Goal: Obtain resource: Download file/media

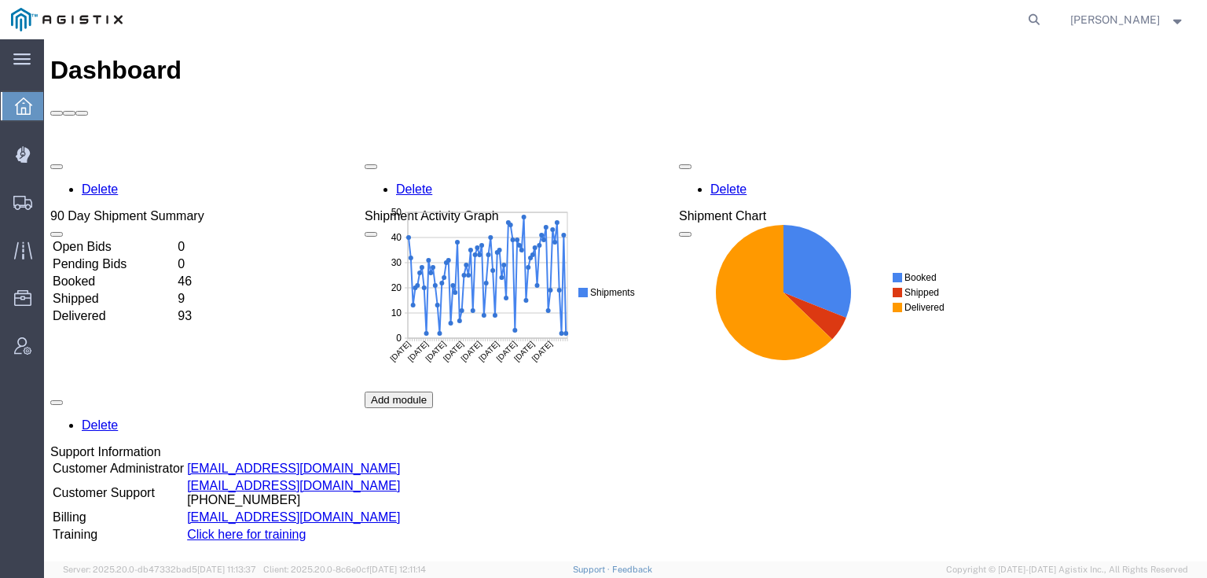
click at [1048, 22] on form at bounding box center [1035, 19] width 25 height 39
click at [1045, 21] on icon at bounding box center [1034, 20] width 22 height 22
paste input "56983697"
type input "56983697"
click at [1045, 24] on icon at bounding box center [1034, 20] width 22 height 22
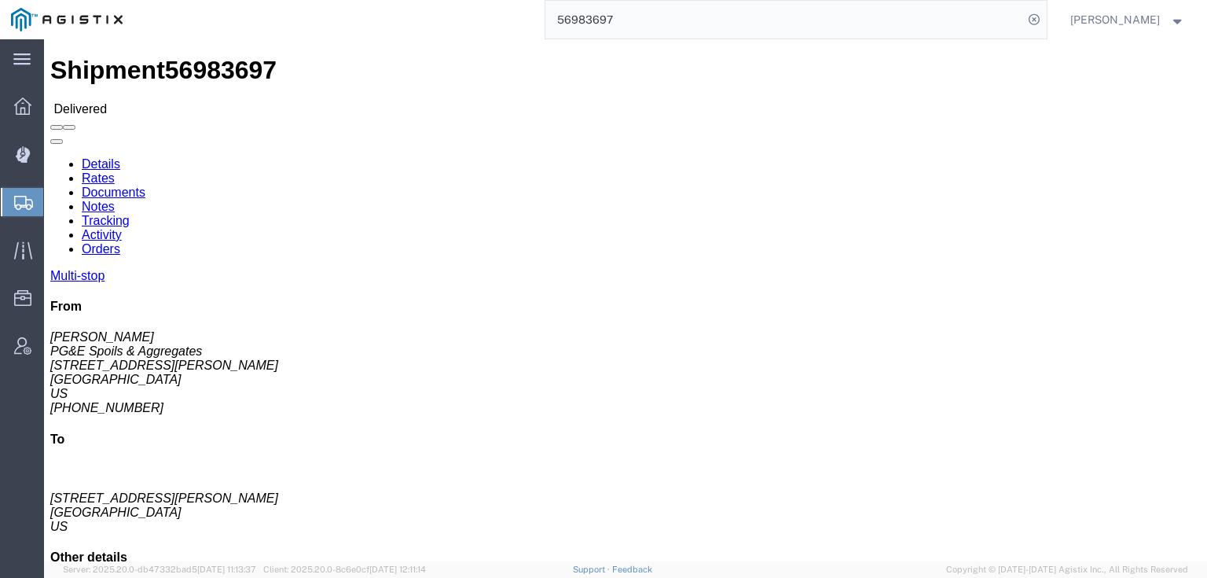
click link "Documents"
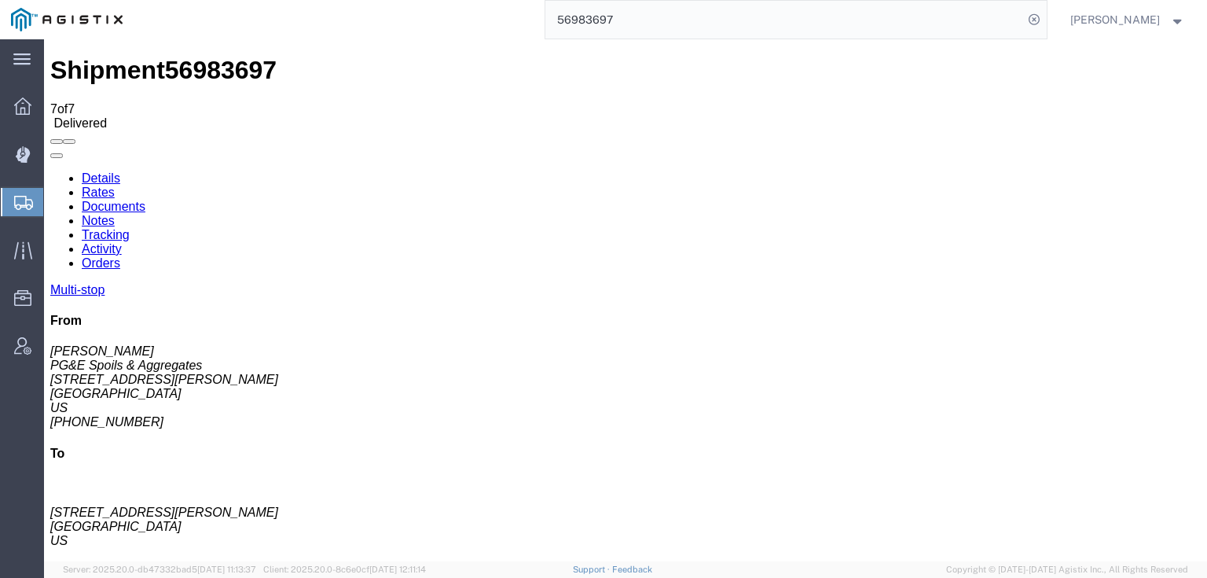
checkbox input "true"
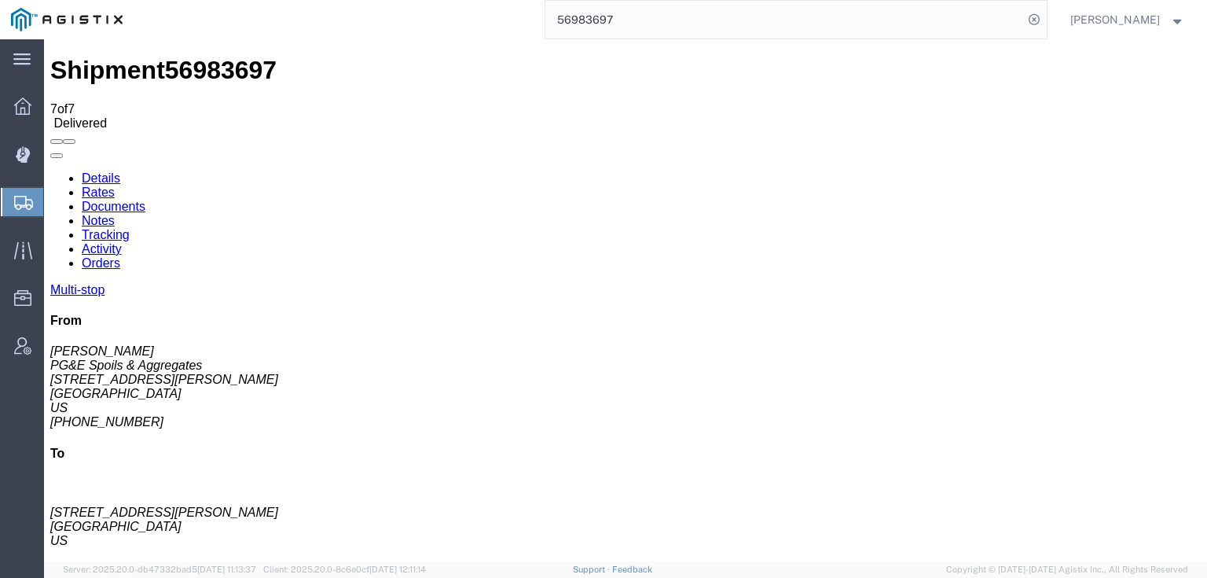
checkbox input "true"
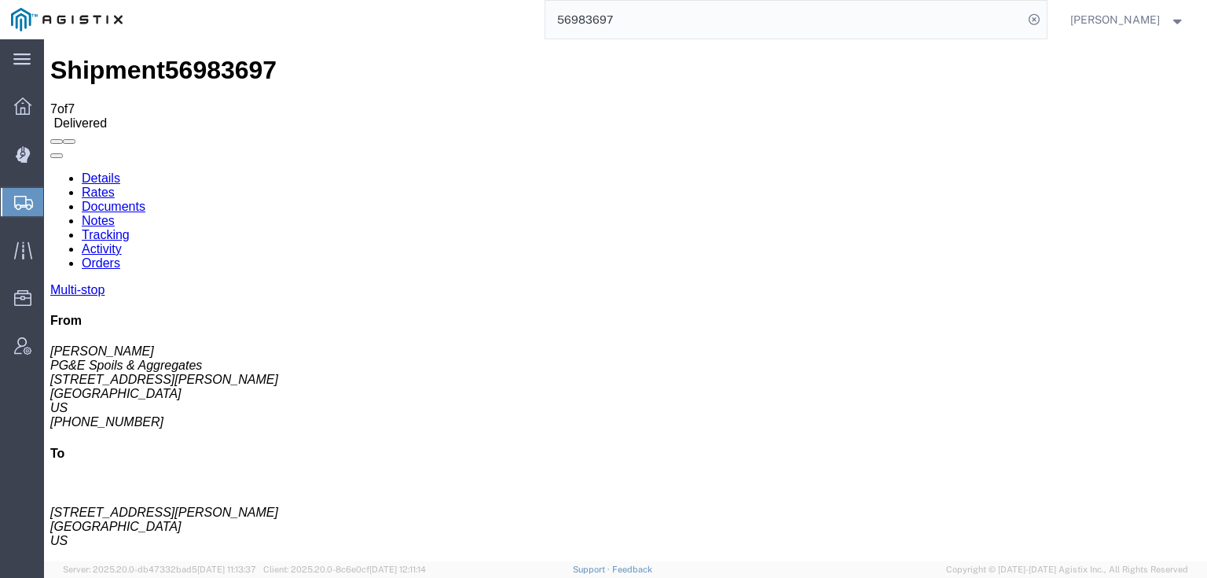
checkbox input "true"
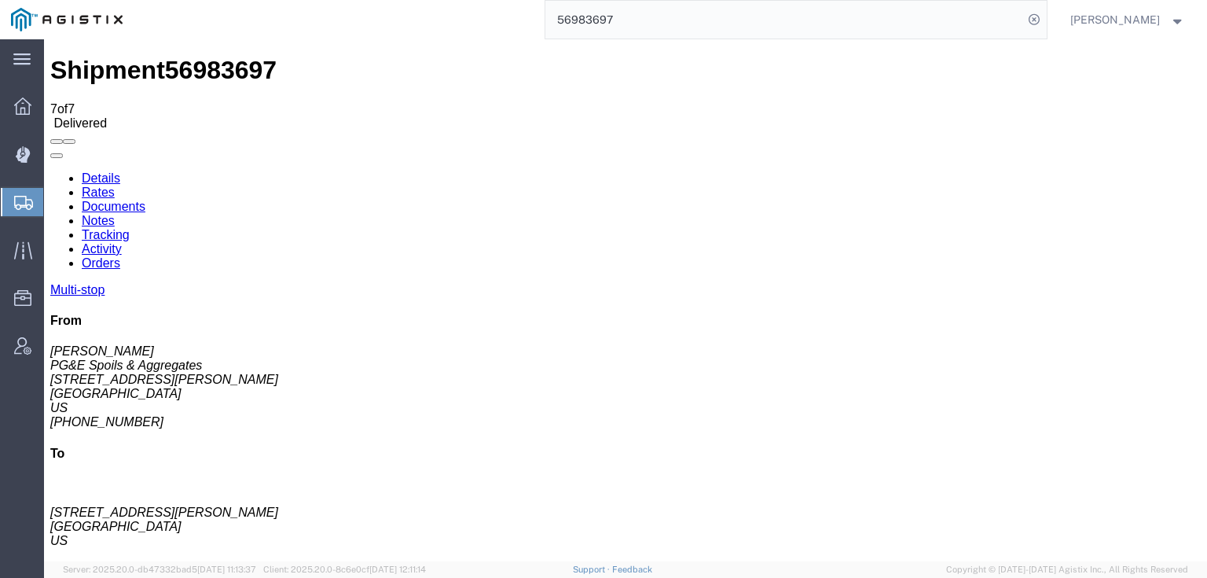
checkbox input "true"
click at [1045, 20] on icon at bounding box center [1034, 20] width 22 height 22
click at [1045, 23] on icon at bounding box center [1034, 20] width 22 height 22
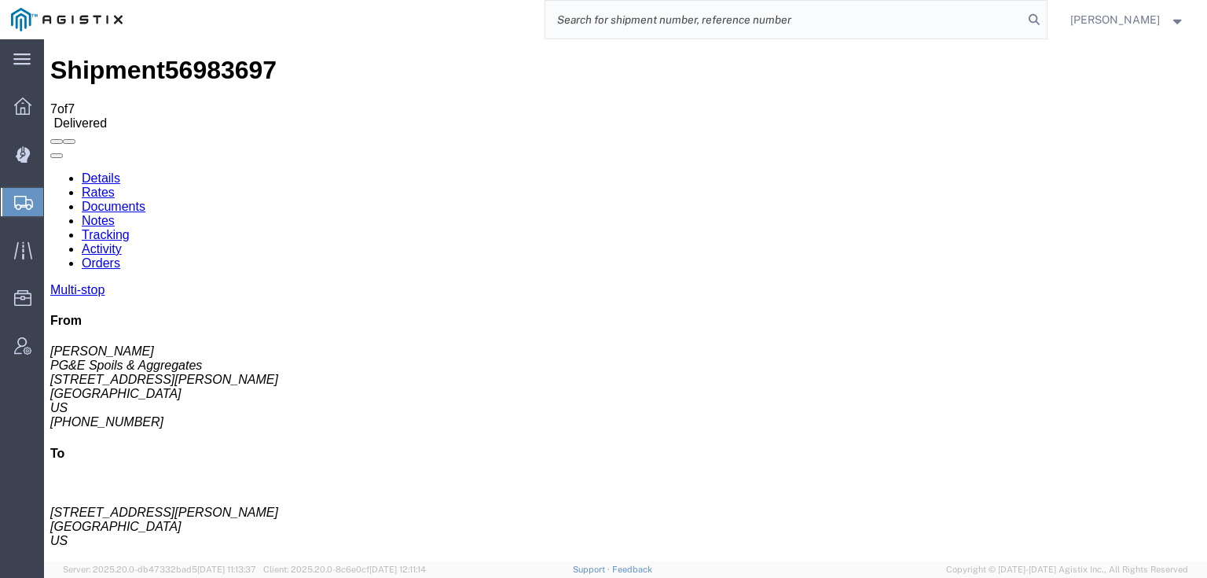
paste input "56985710"
type input "56985710"
click at [1045, 19] on icon at bounding box center [1034, 20] width 22 height 22
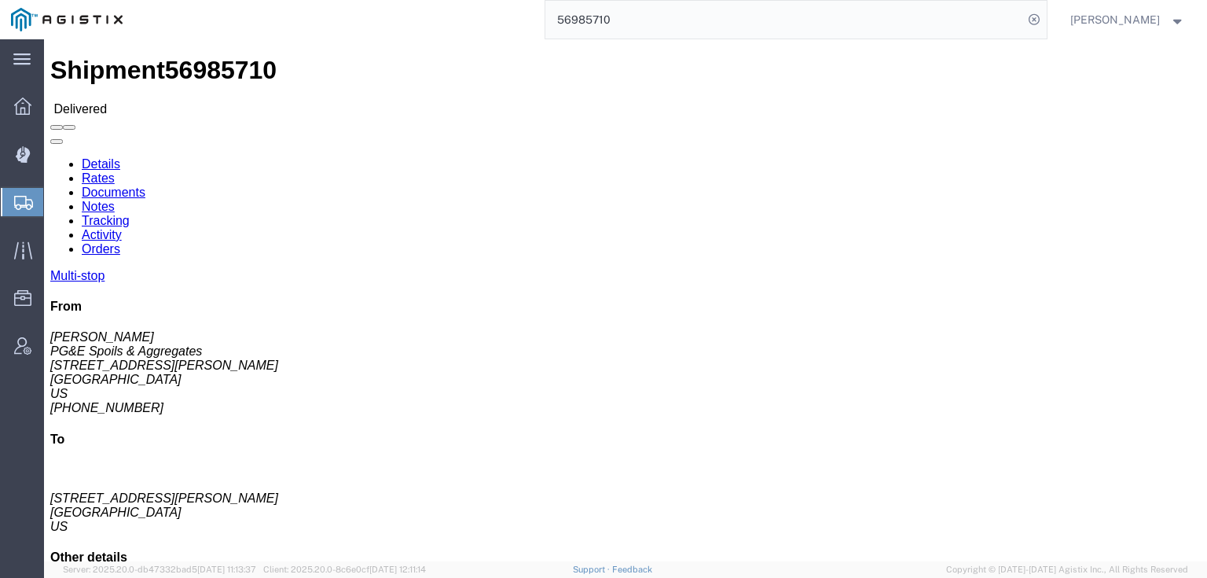
click link "Documents"
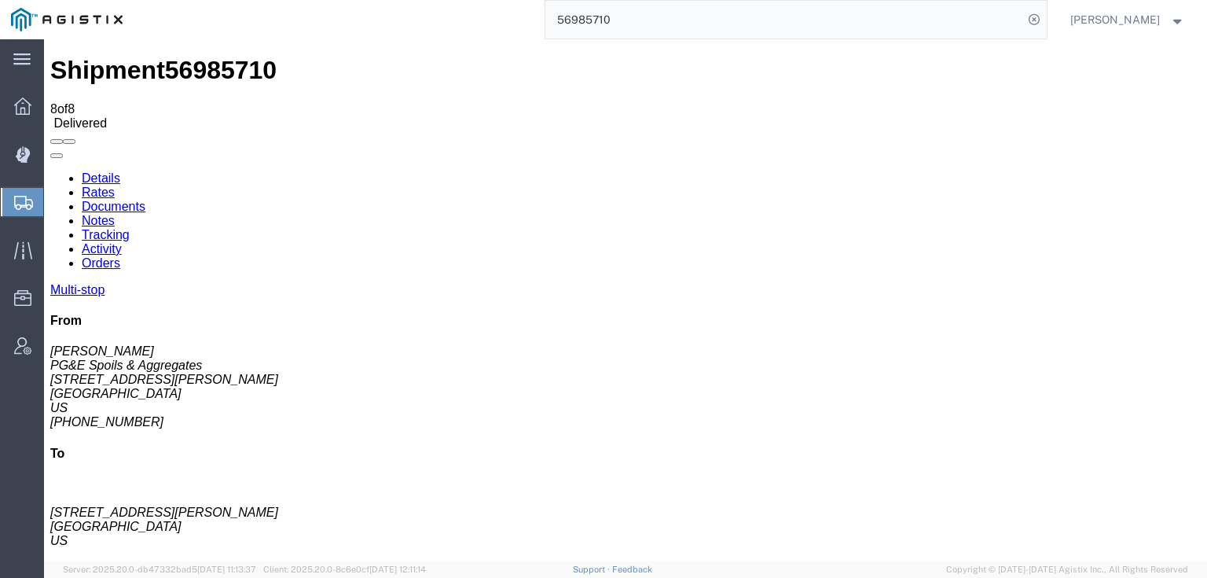
checkbox input "true"
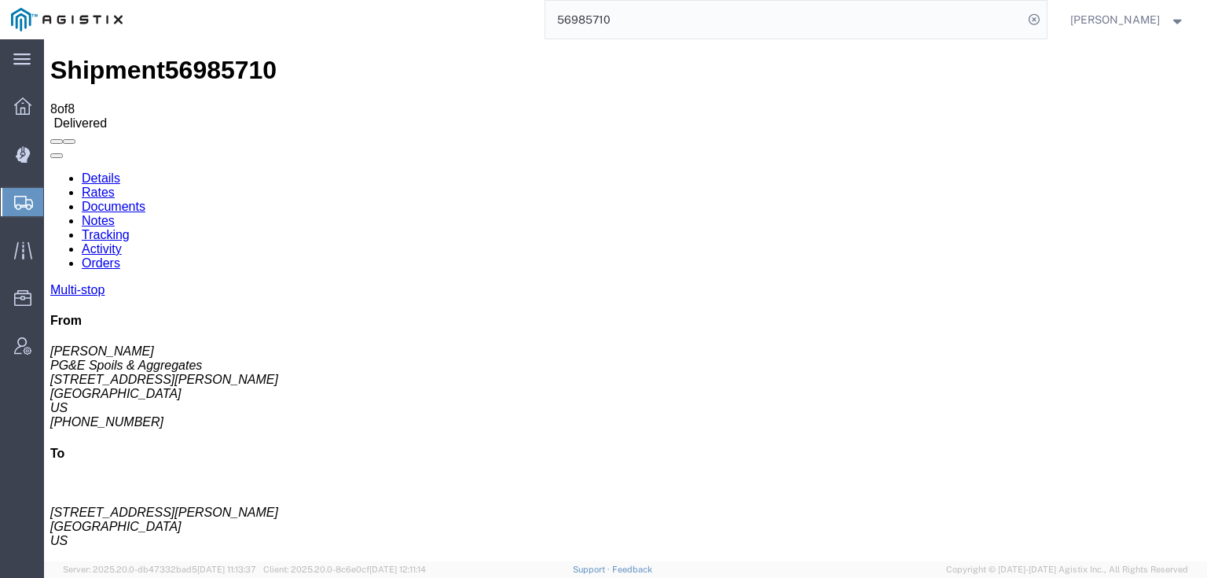
drag, startPoint x: 68, startPoint y: 277, endPoint x: 63, endPoint y: 283, distance: 8.4
checkbox input "true"
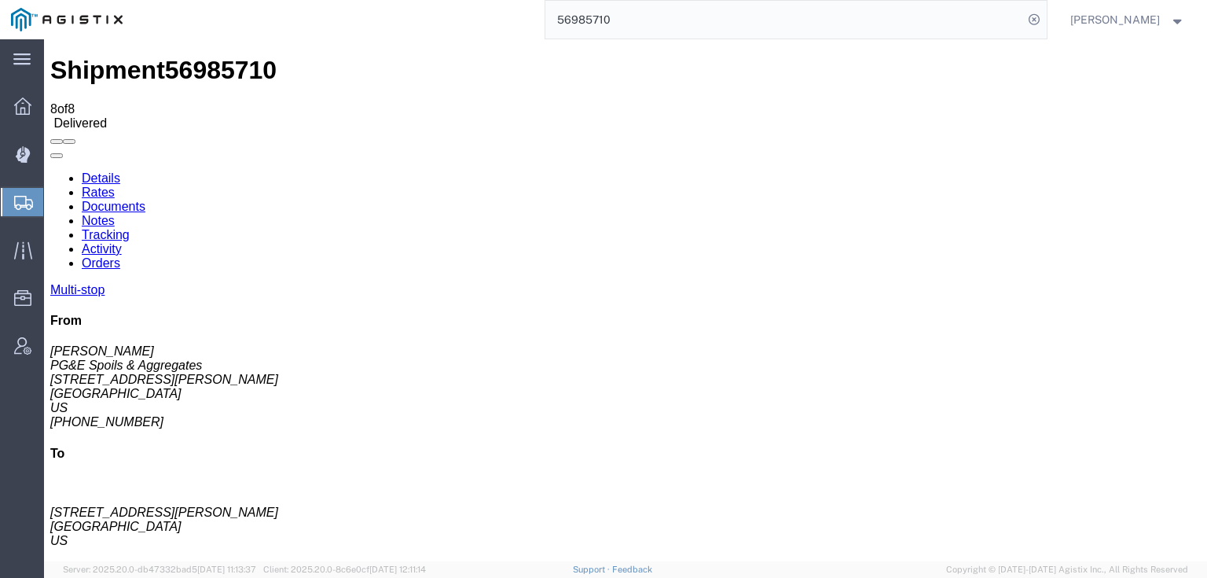
drag, startPoint x: 66, startPoint y: 332, endPoint x: 55, endPoint y: 356, distance: 26.0
checkbox input "true"
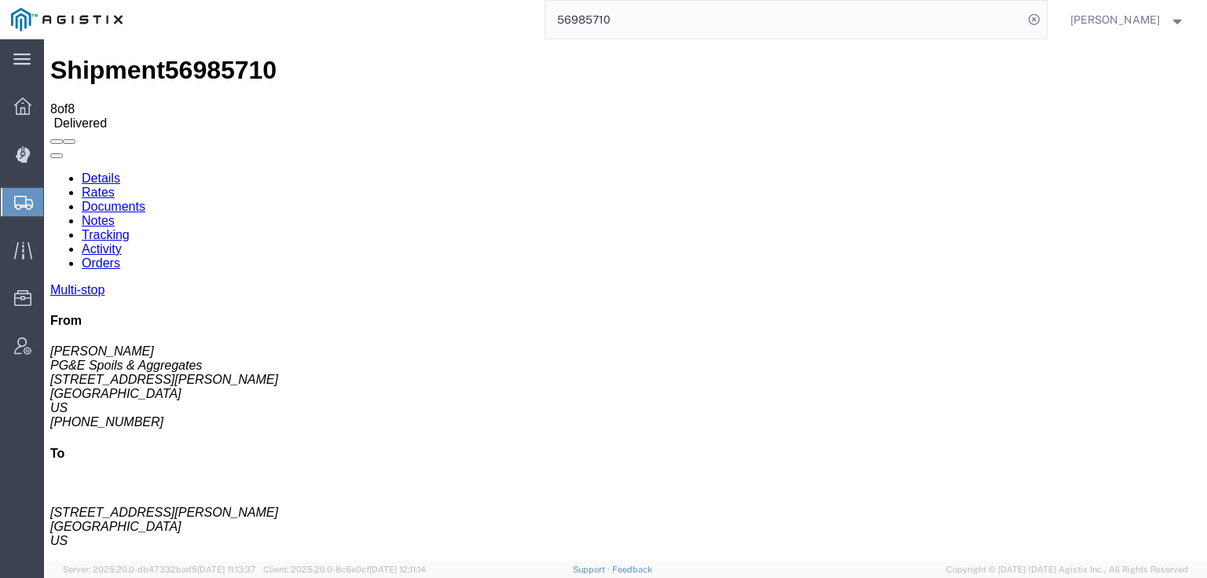
checkbox input "true"
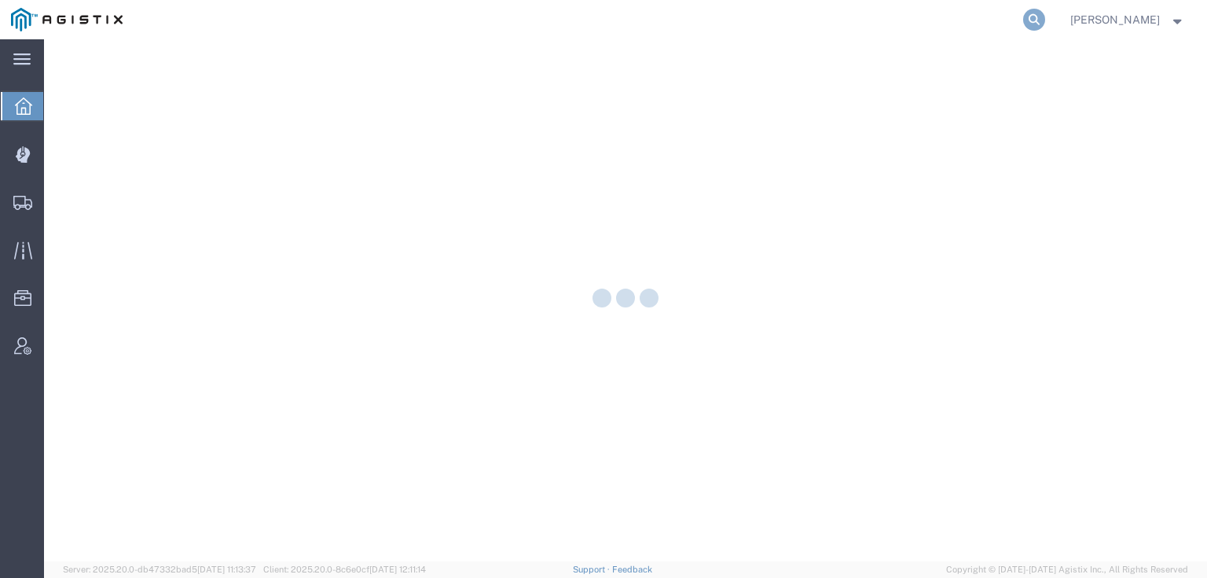
click at [1045, 18] on icon at bounding box center [1034, 20] width 22 height 22
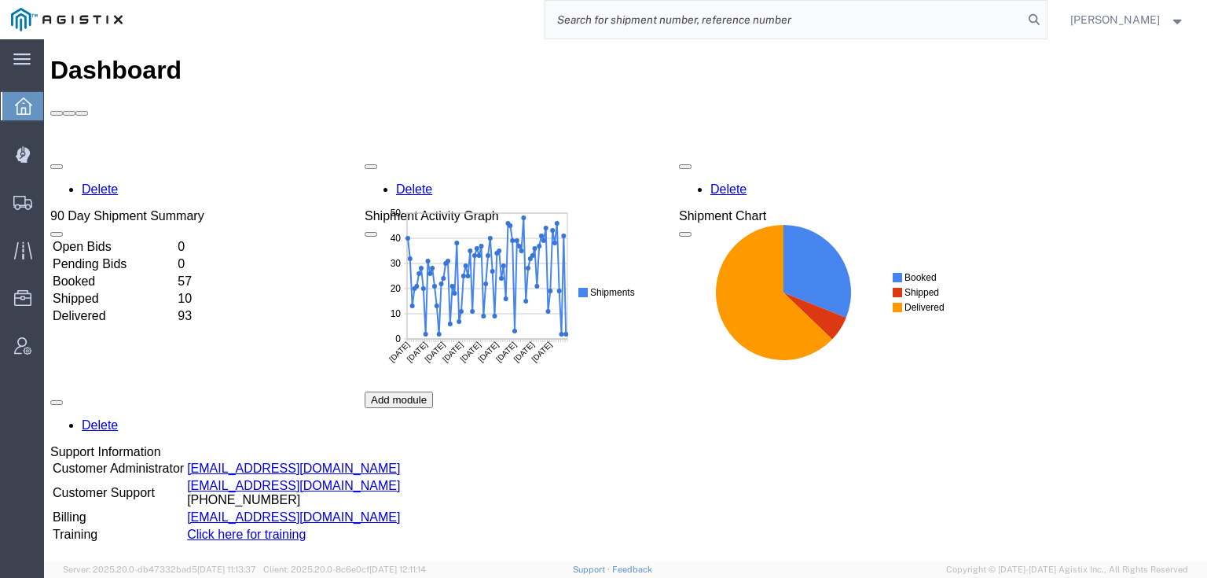
paste input "56839698"
type input "56839698"
click at [1045, 22] on icon at bounding box center [1034, 20] width 22 height 22
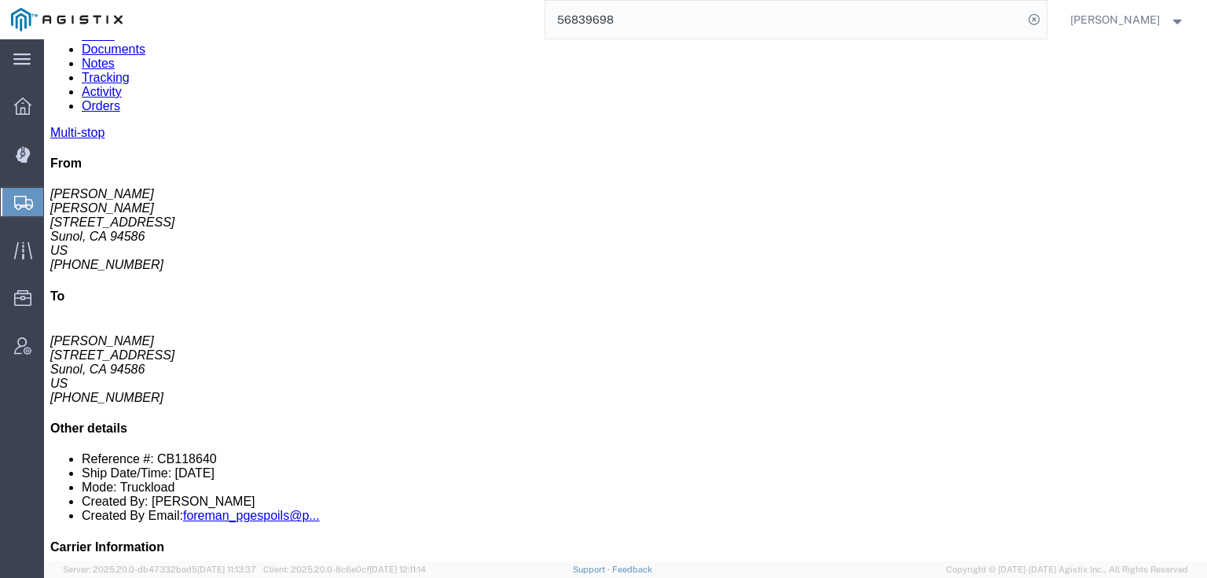
scroll to position [252, 0]
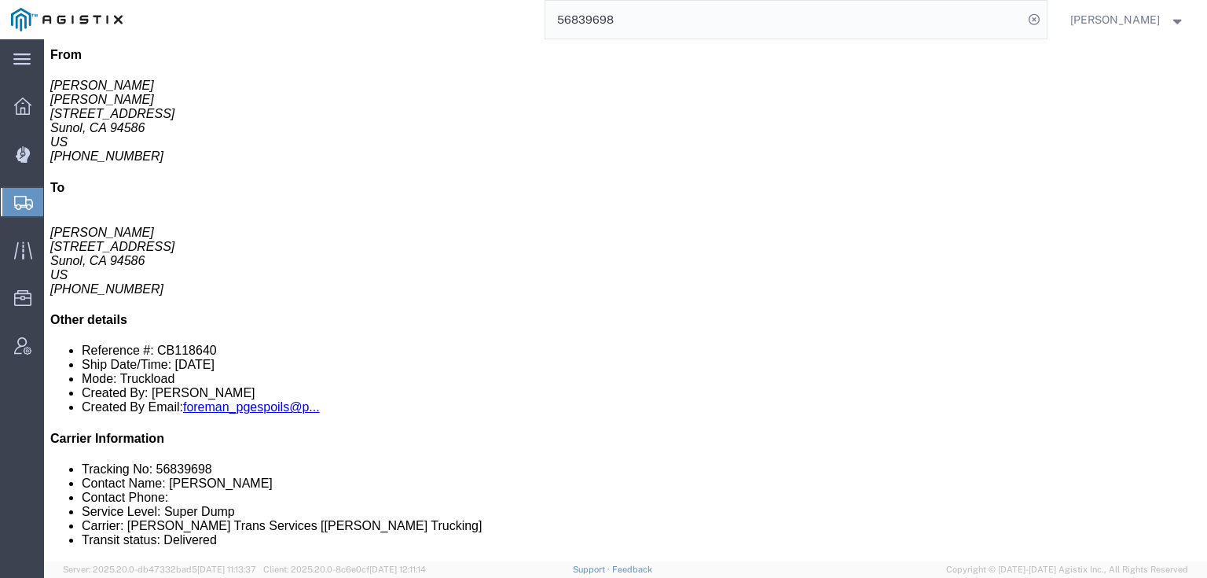
click link "Documents"
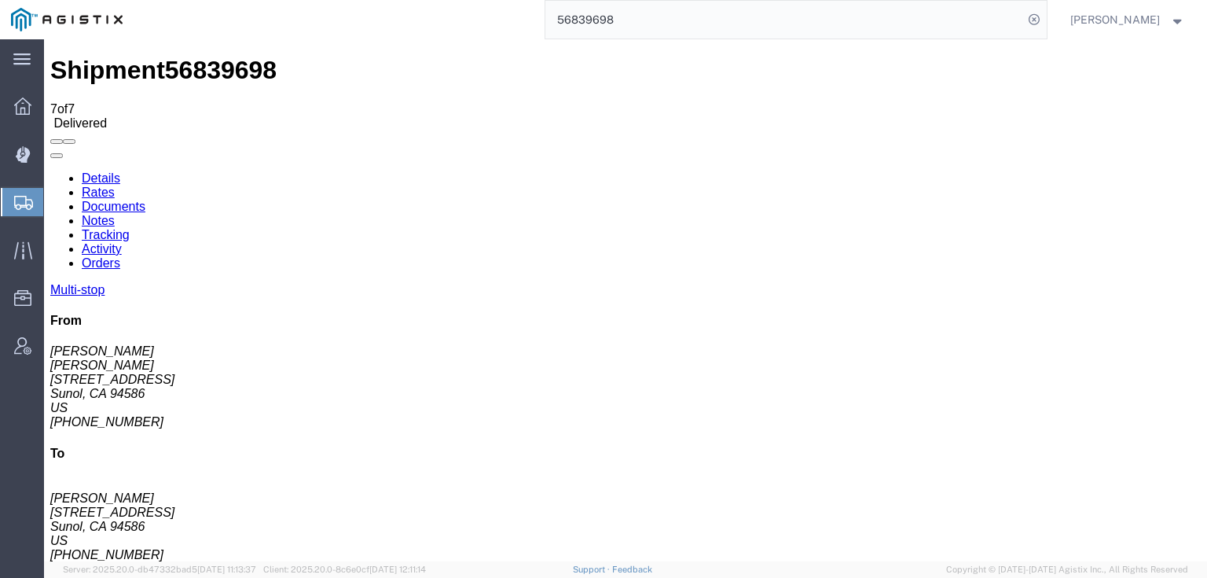
checkbox input "true"
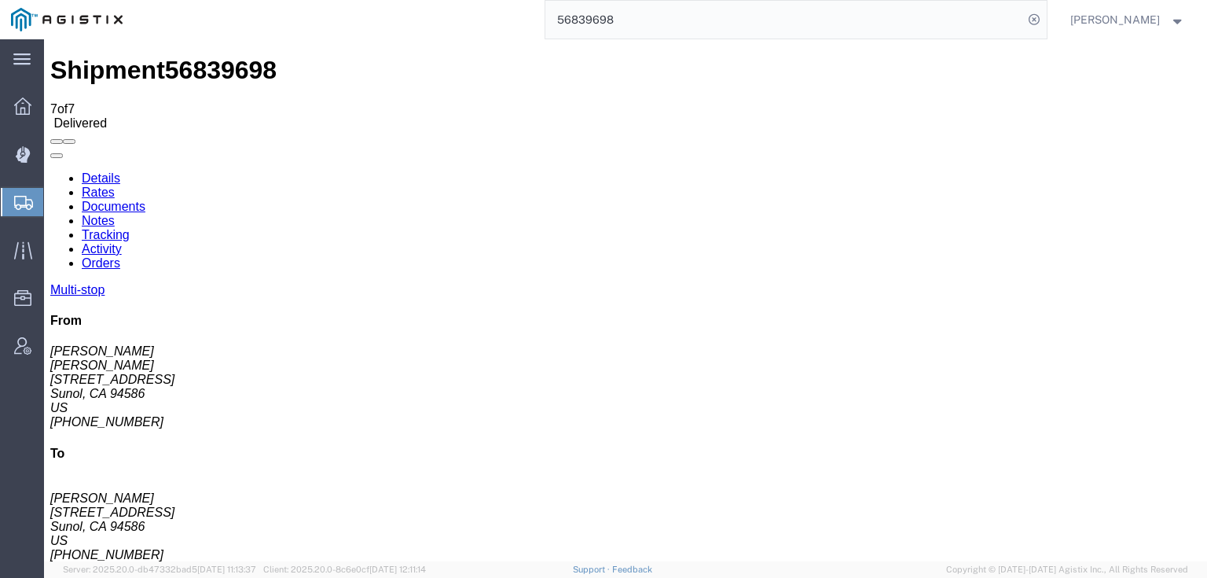
checkbox input "true"
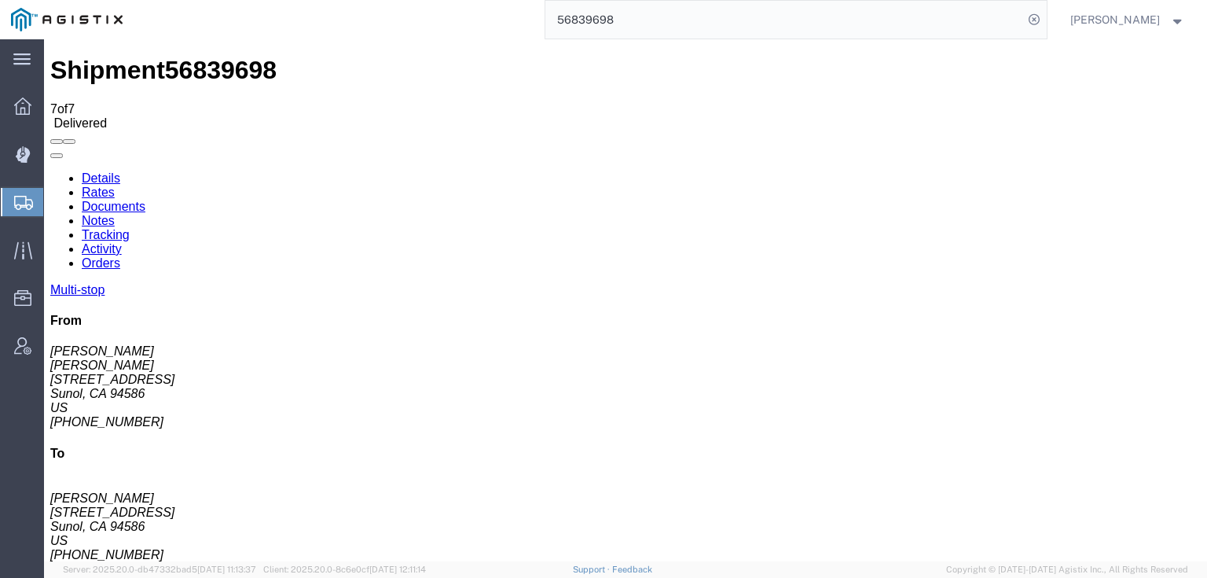
checkbox input "true"
